Goal: Task Accomplishment & Management: Manage account settings

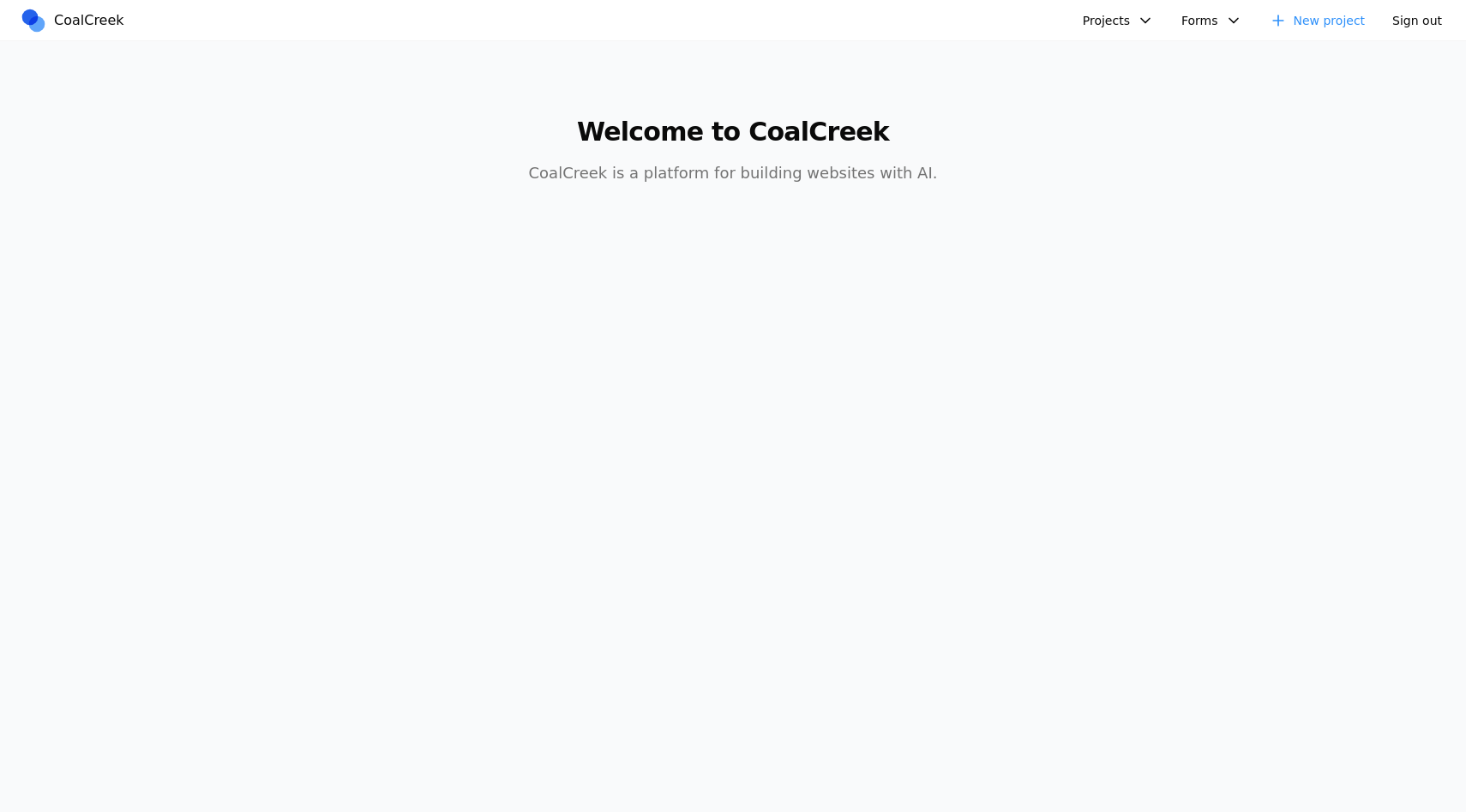
click at [1263, 152] on main "Welcome to CoalCreek CoalCreek is a platform for building websites with AI." at bounding box center [732, 141] width 1316 height 198
click at [752, 223] on main "Welcome to CoalCreek CoalCreek is a platform for building websites with AI." at bounding box center [732, 141] width 1316 height 198
click at [1100, 23] on button "Projects" at bounding box center [1118, 20] width 92 height 26
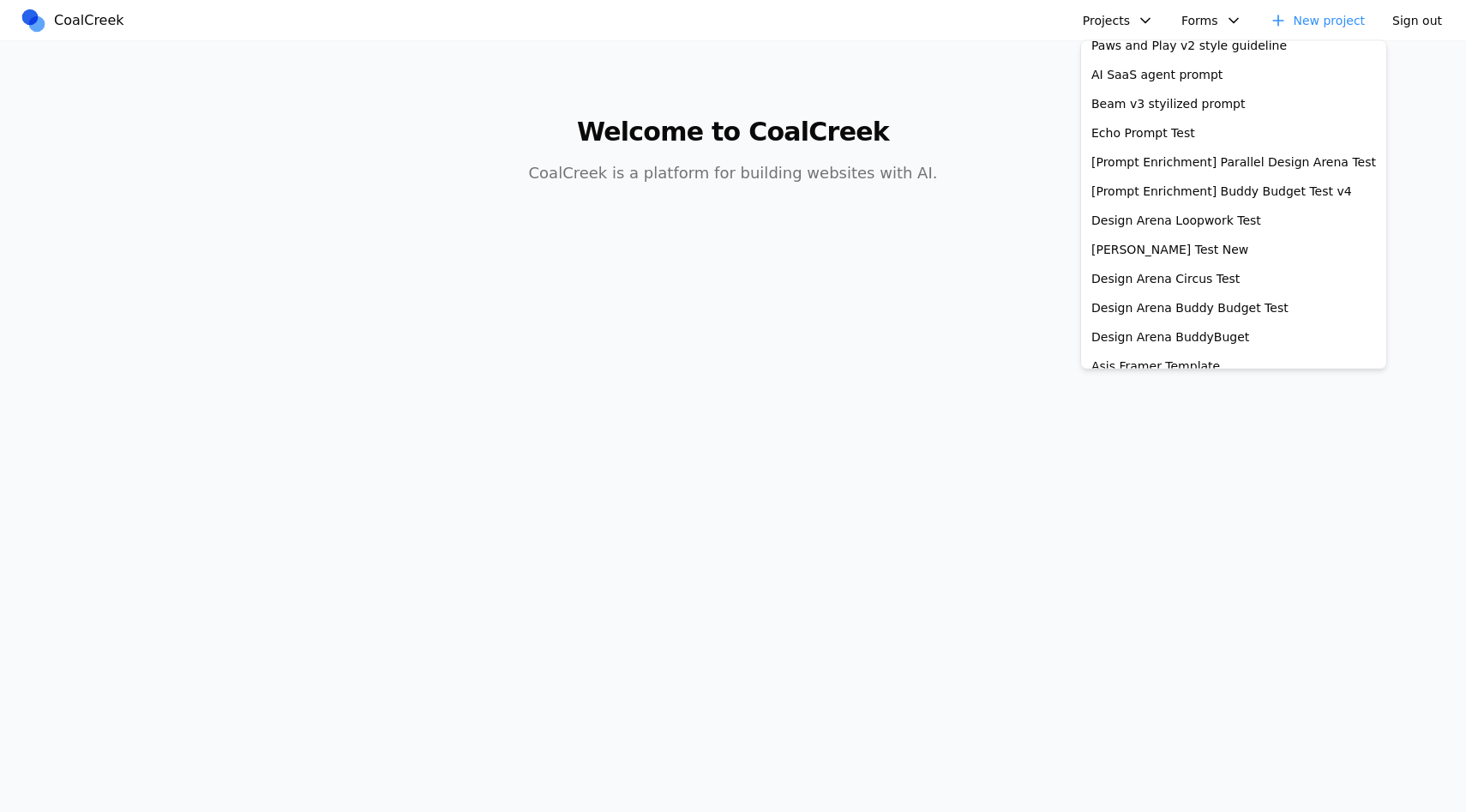
scroll to position [336, 0]
click at [1145, 254] on link "[PERSON_NAME] Test New" at bounding box center [1233, 248] width 299 height 29
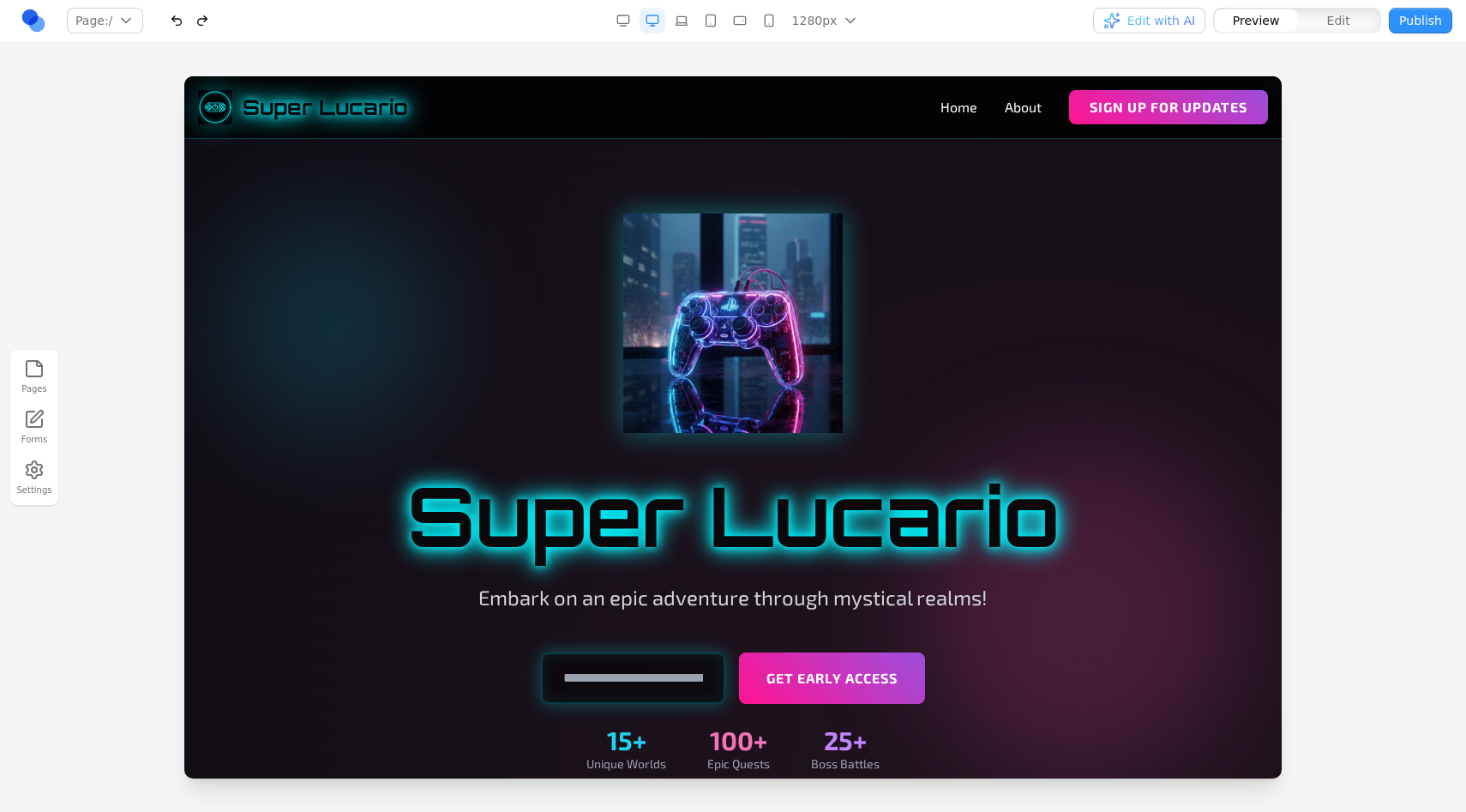
click at [1352, 133] on div at bounding box center [733, 444] width 1466 height 735
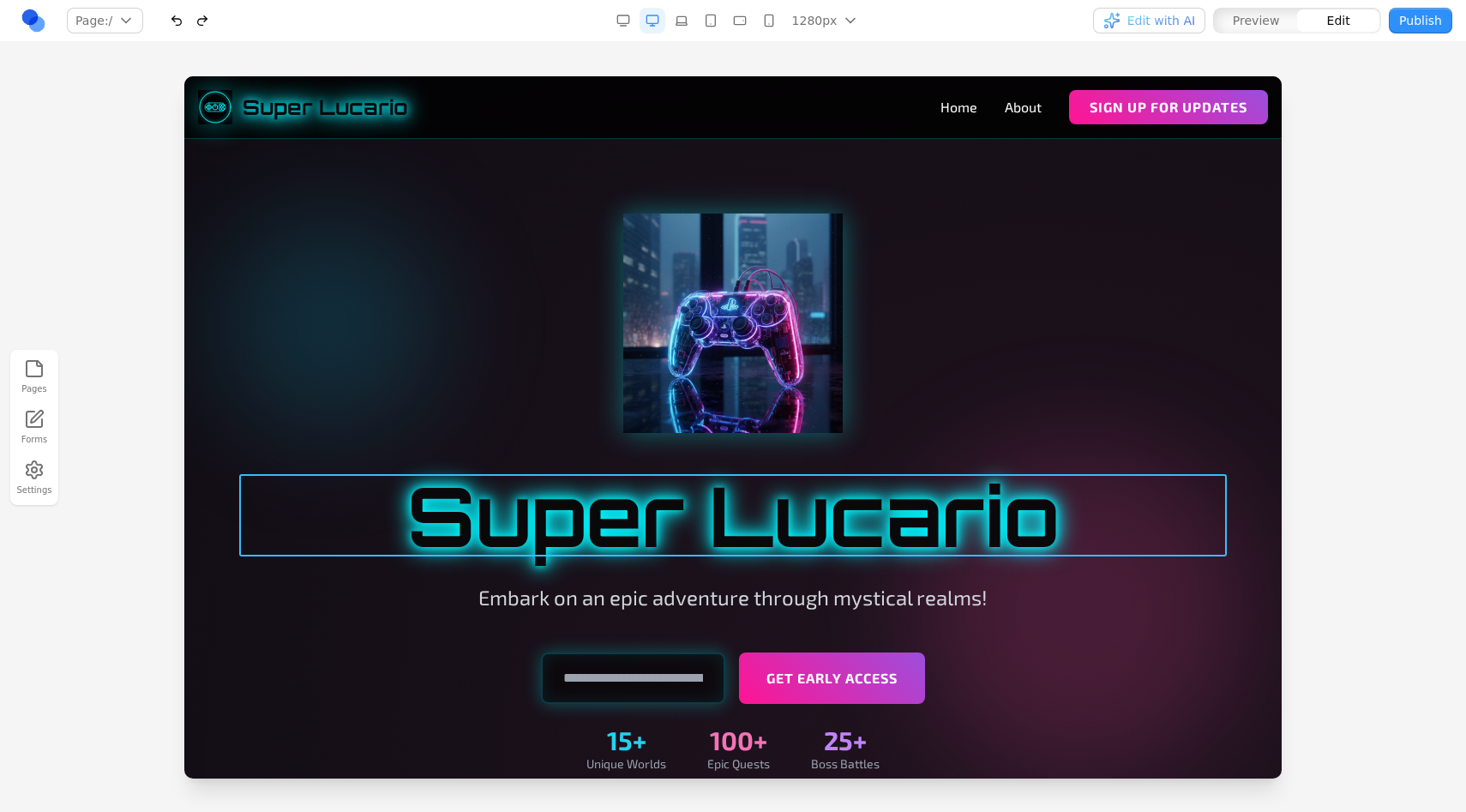
click at [941, 507] on h1 "Super Lucario" at bounding box center [732, 515] width 987 height 83
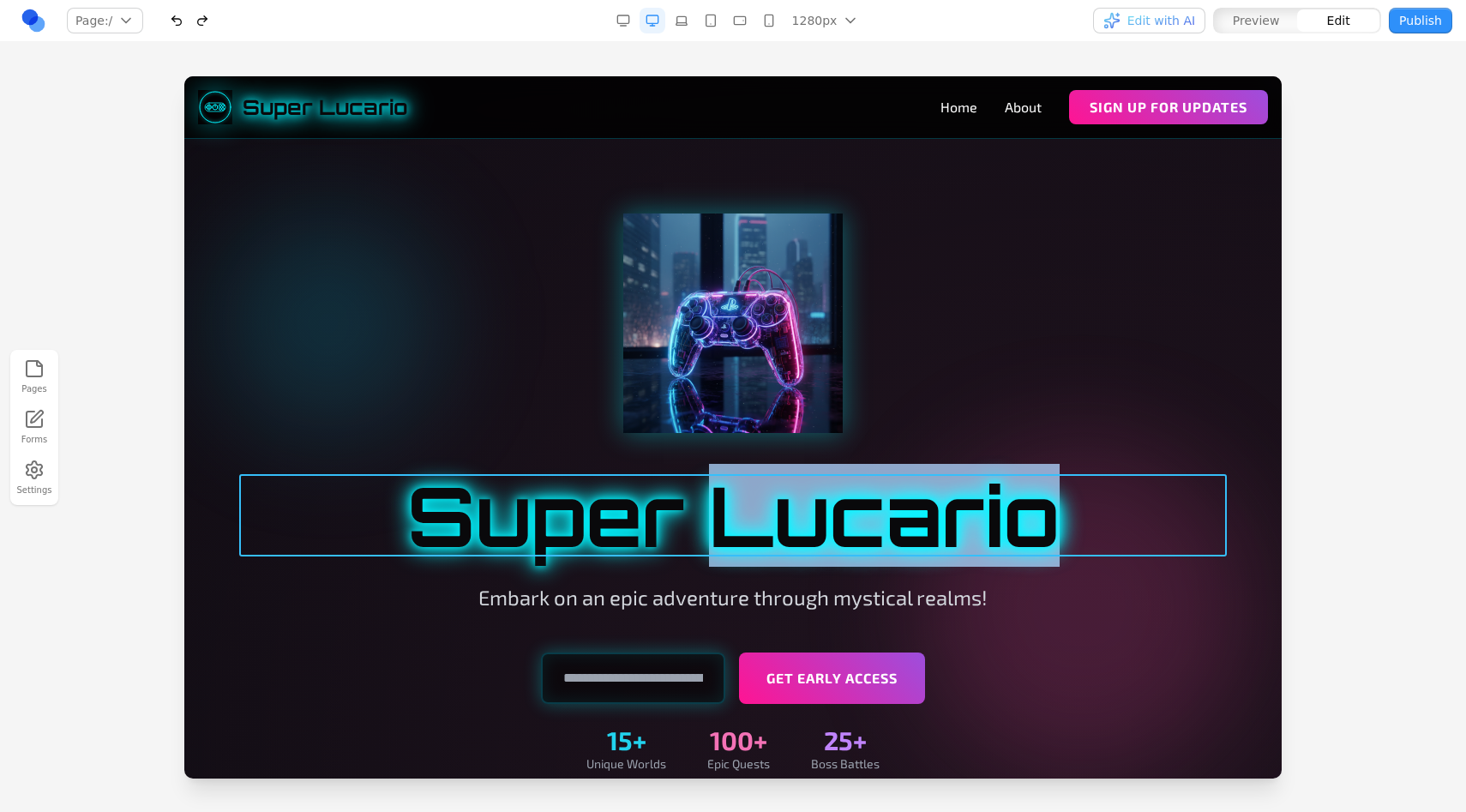
click at [941, 507] on h1 "Super Lucario" at bounding box center [732, 515] width 987 height 83
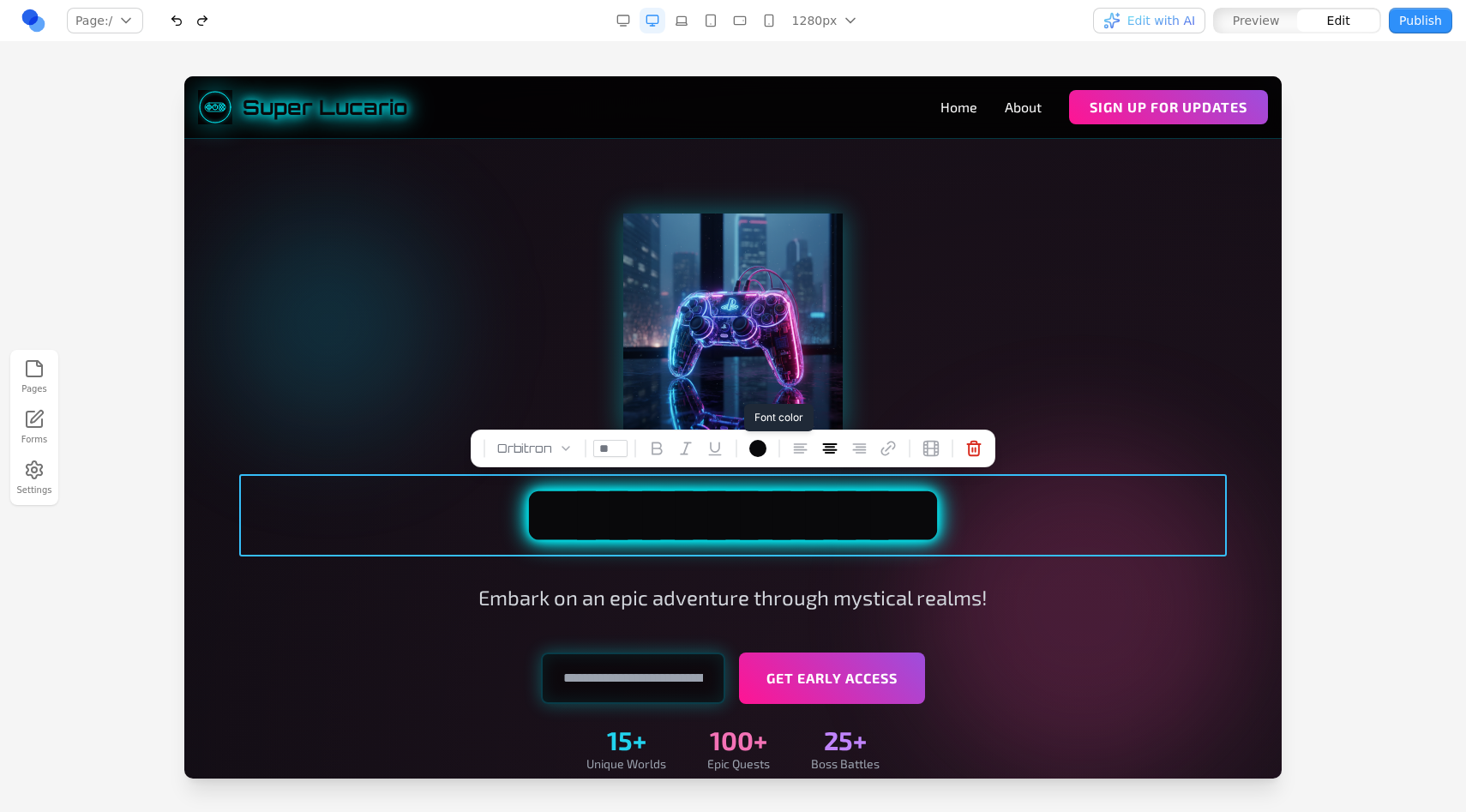
click at [753, 449] on div at bounding box center [757, 448] width 17 height 17
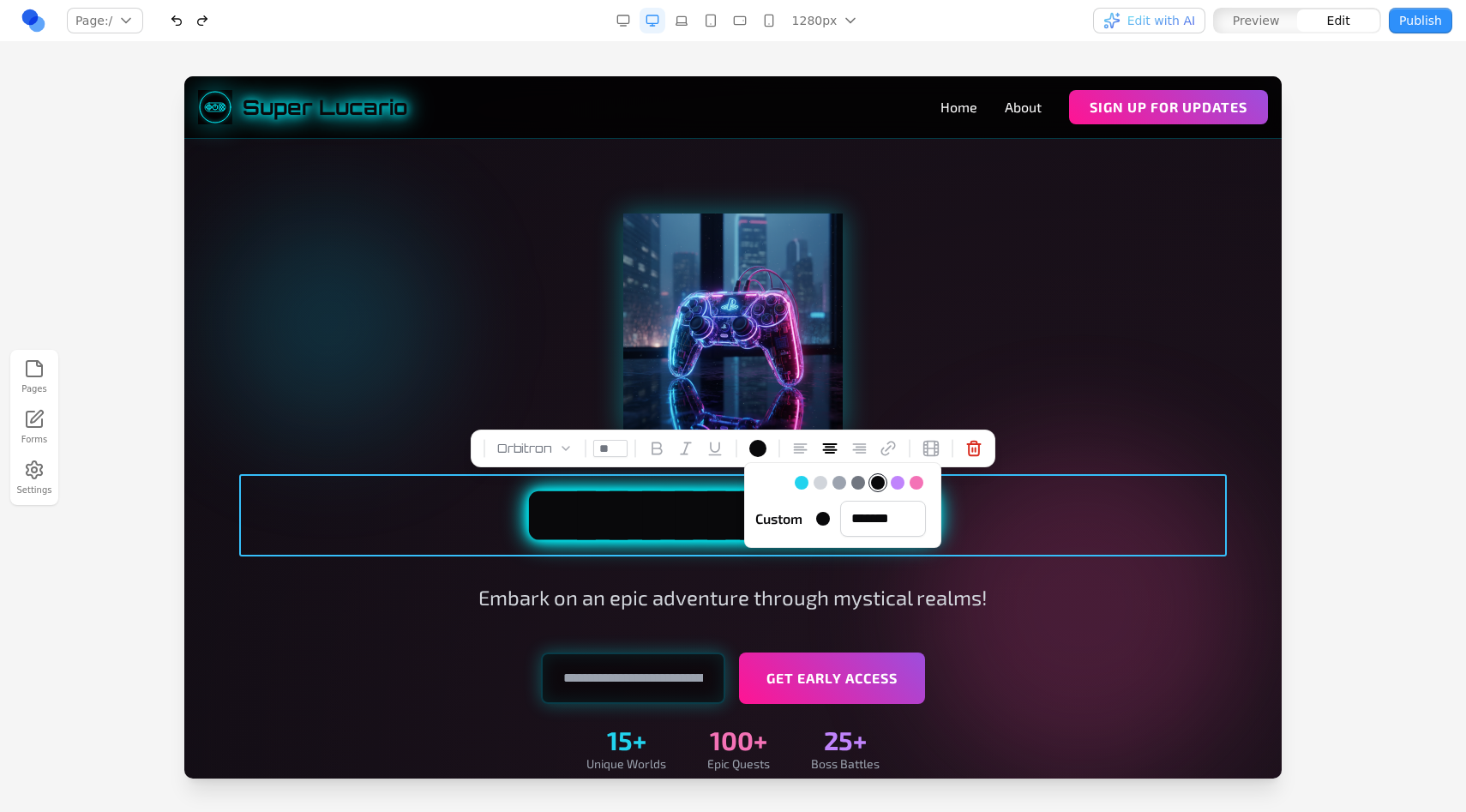
click at [997, 334] on div at bounding box center [732, 322] width 987 height 220
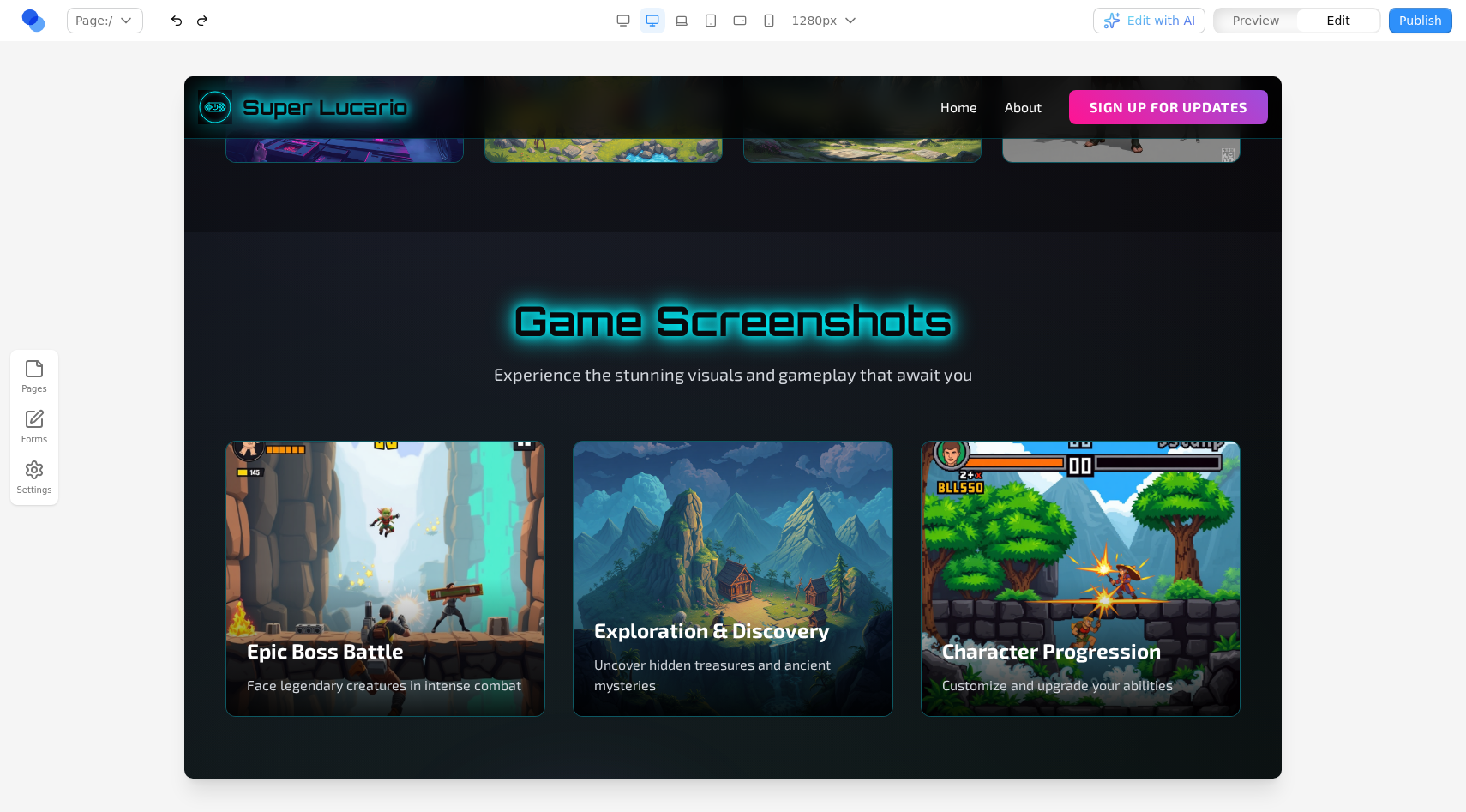
scroll to position [1797, 0]
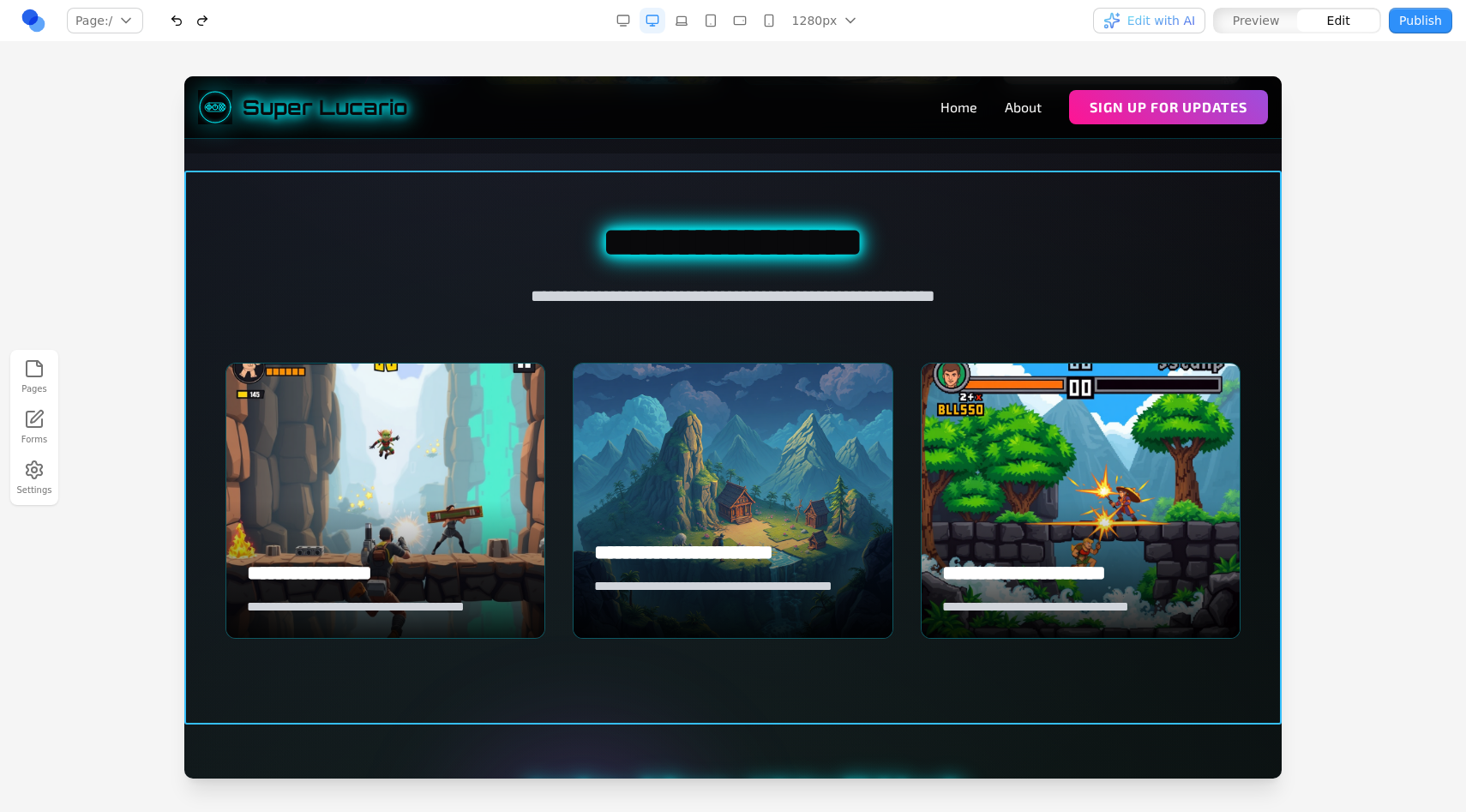
click at [1016, 220] on section "**********" at bounding box center [733, 430] width 1097 height 554
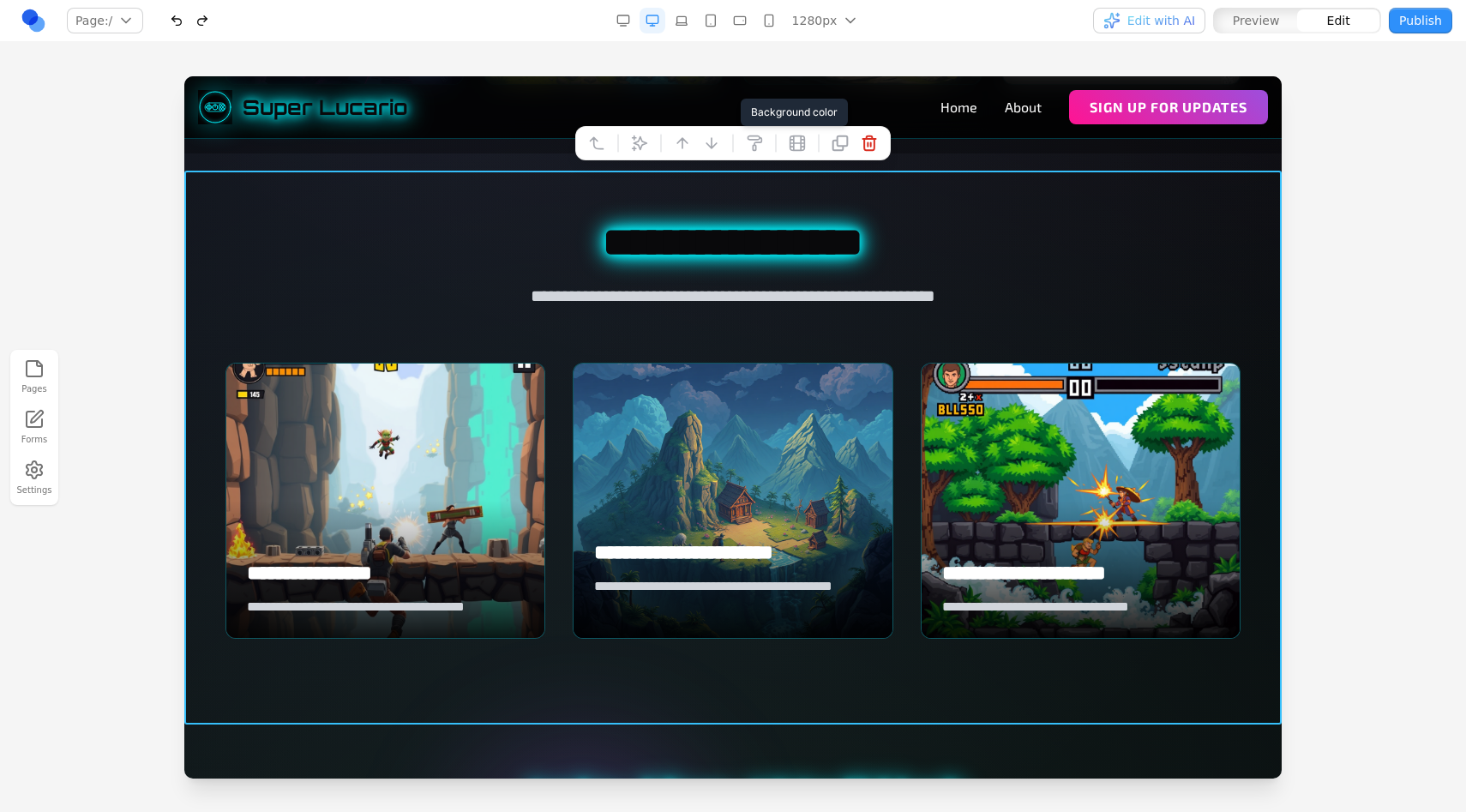
click at [761, 148] on icon at bounding box center [754, 142] width 17 height 17
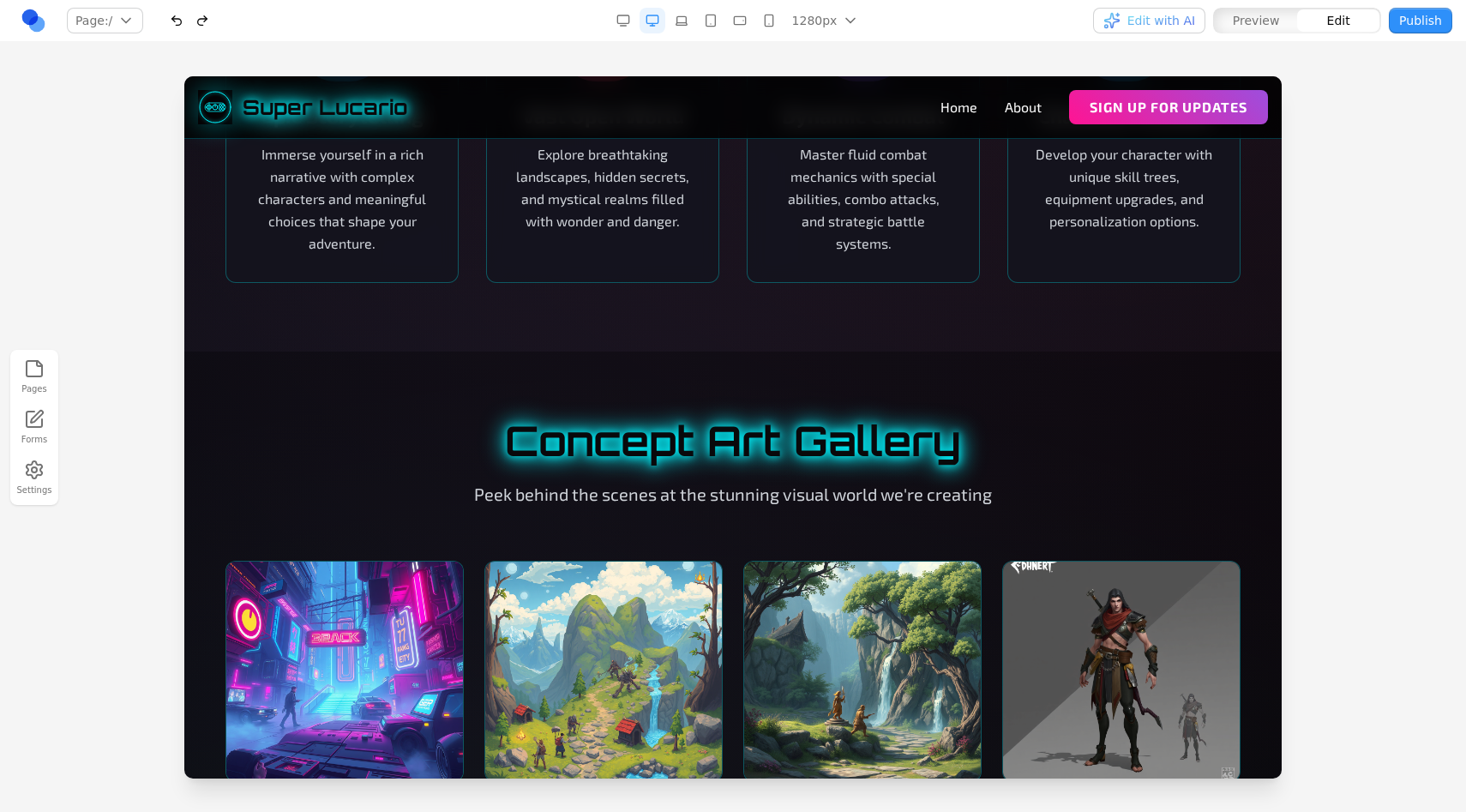
scroll to position [0, 0]
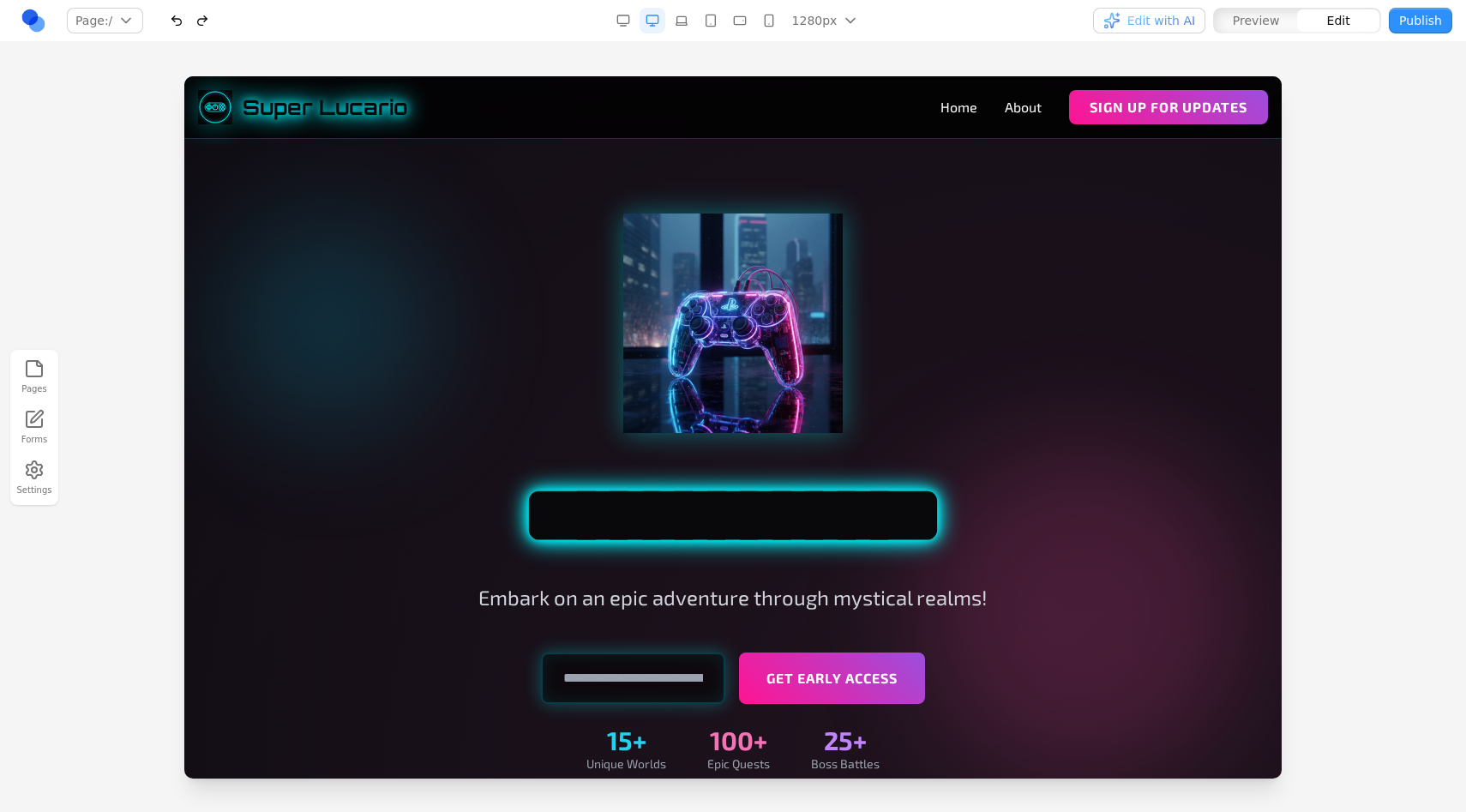
click at [1410, 253] on div at bounding box center [733, 444] width 1466 height 735
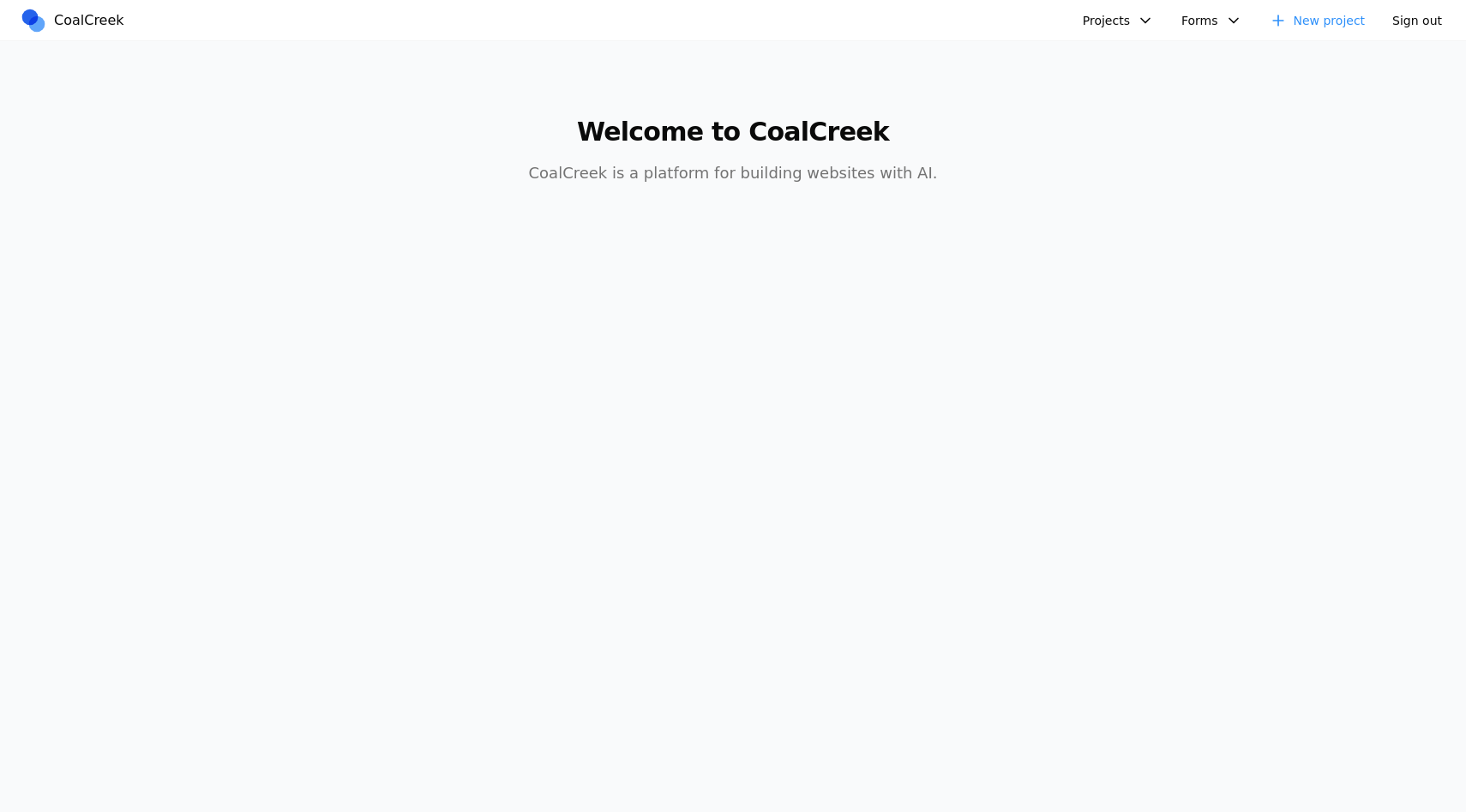
click at [1123, 19] on button "Projects" at bounding box center [1118, 20] width 92 height 26
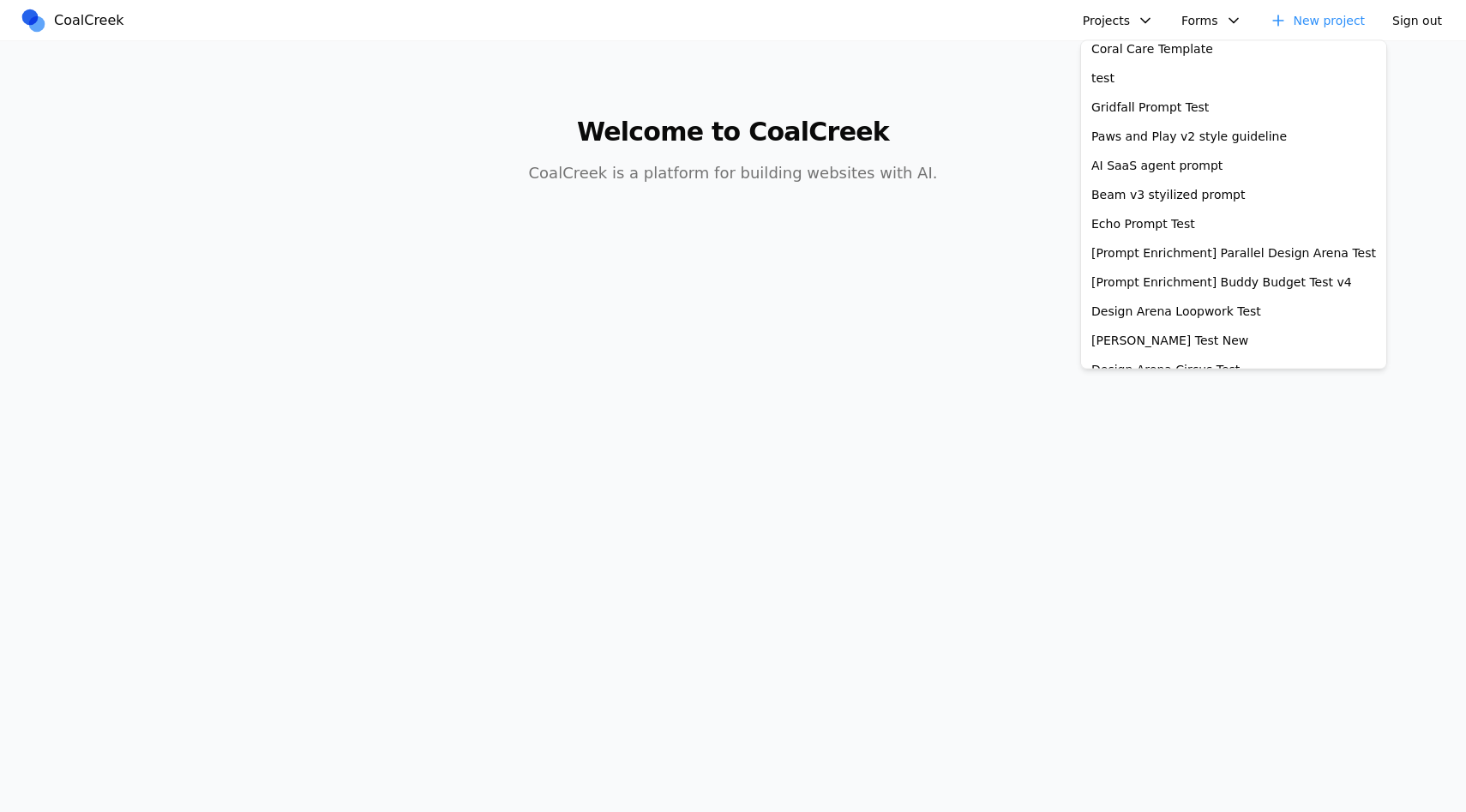
scroll to position [310, 0]
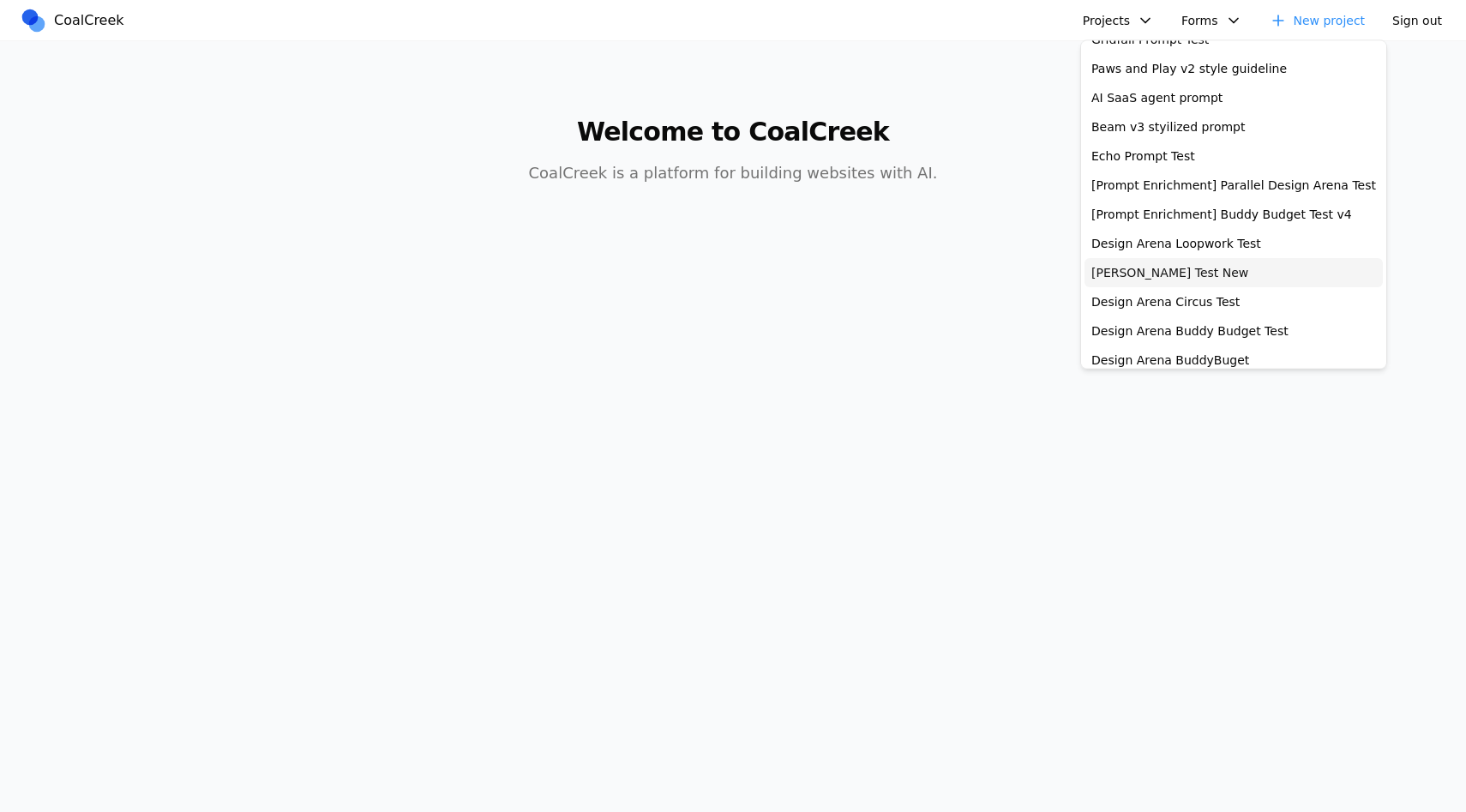
click at [1133, 265] on link "[PERSON_NAME] Test New" at bounding box center [1233, 274] width 299 height 29
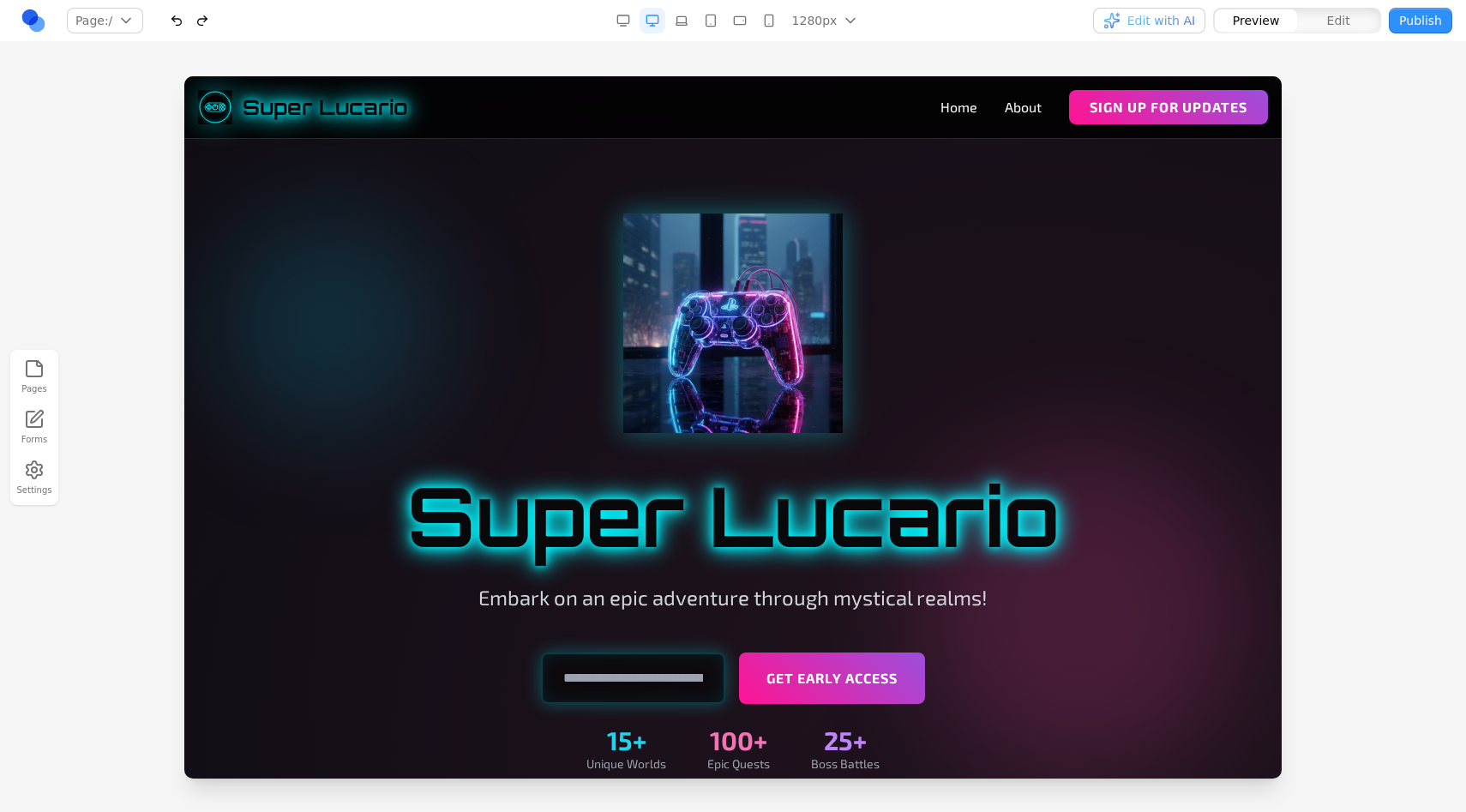
click at [979, 46] on div "Pages Forms Settings" at bounding box center [733, 427] width 1466 height 770
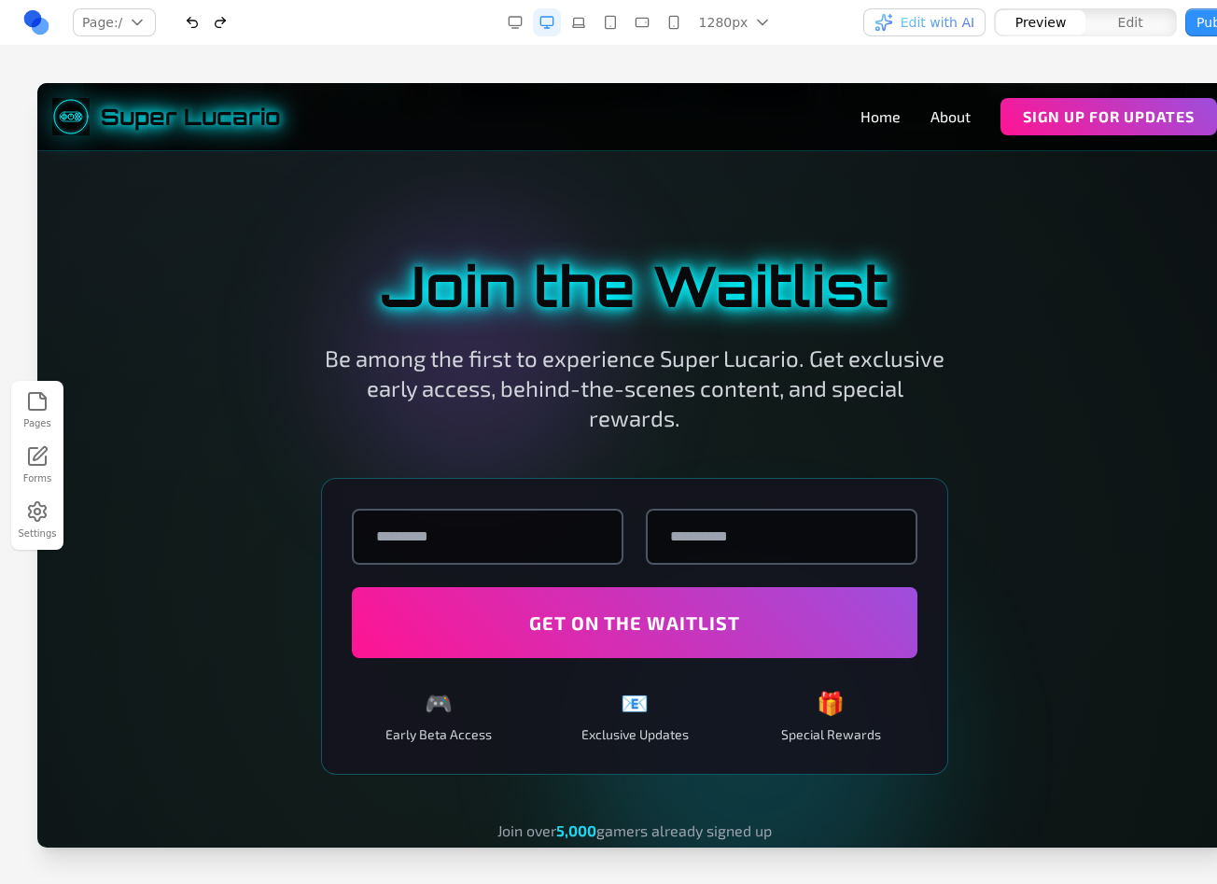
scroll to position [2545, 0]
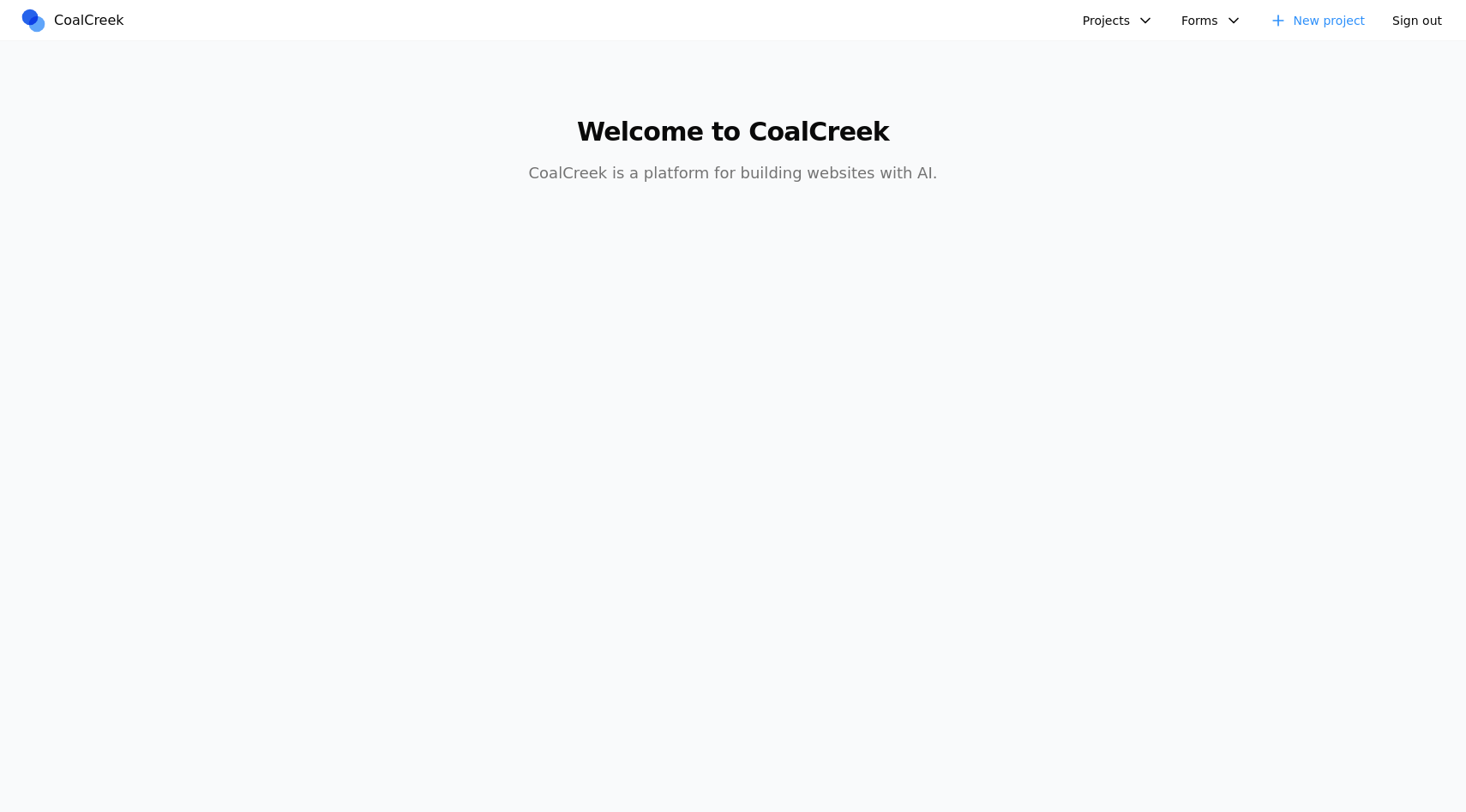
click at [1410, 20] on button "Sign out" at bounding box center [1416, 20] width 71 height 26
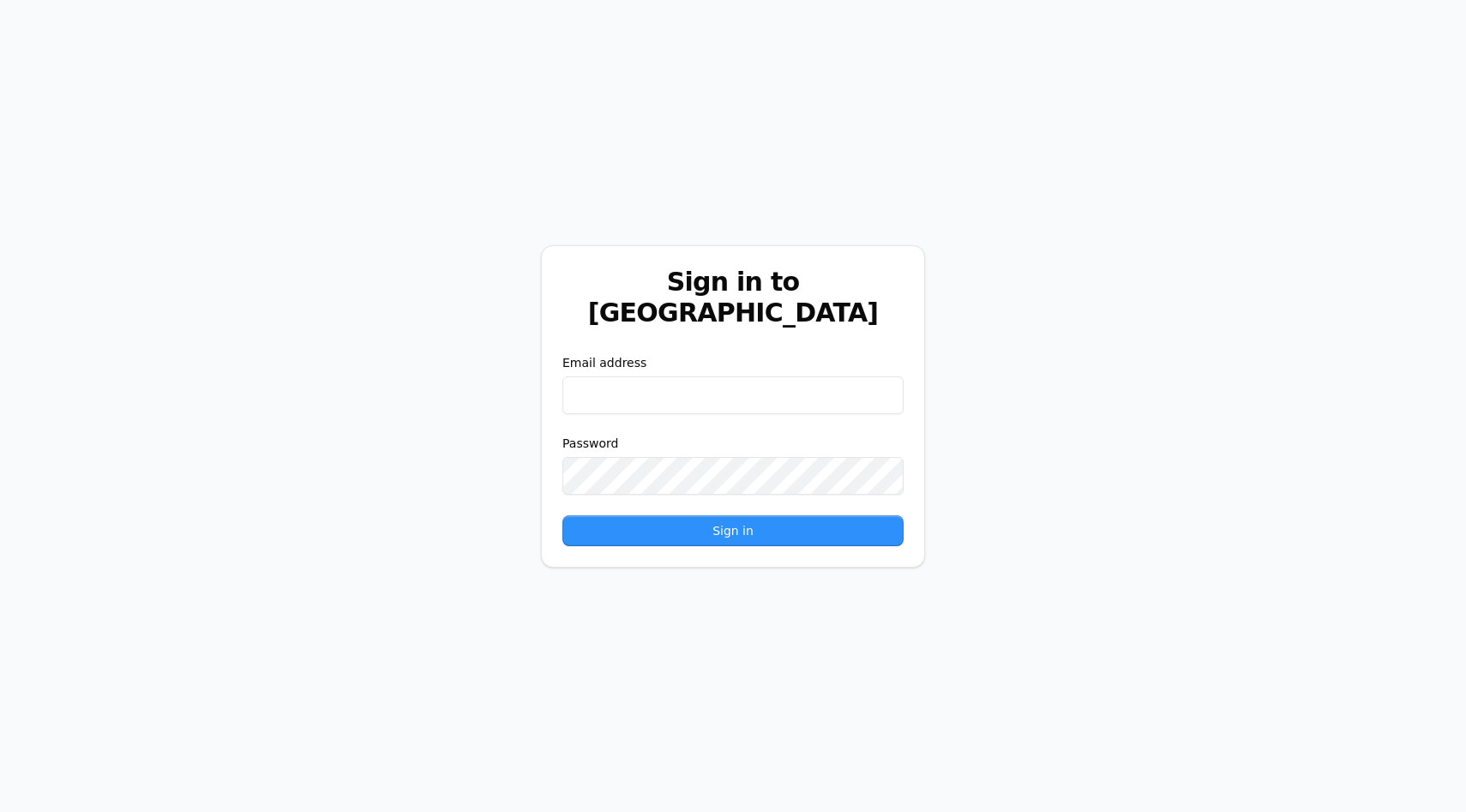
click at [729, 390] on input "email" at bounding box center [732, 395] width 341 height 38
click at [707, 387] on input "email" at bounding box center [732, 395] width 341 height 38
type input "**********"
click at [562, 515] on button "Sign in" at bounding box center [732, 531] width 341 height 31
